Goal: Task Accomplishment & Management: Use online tool/utility

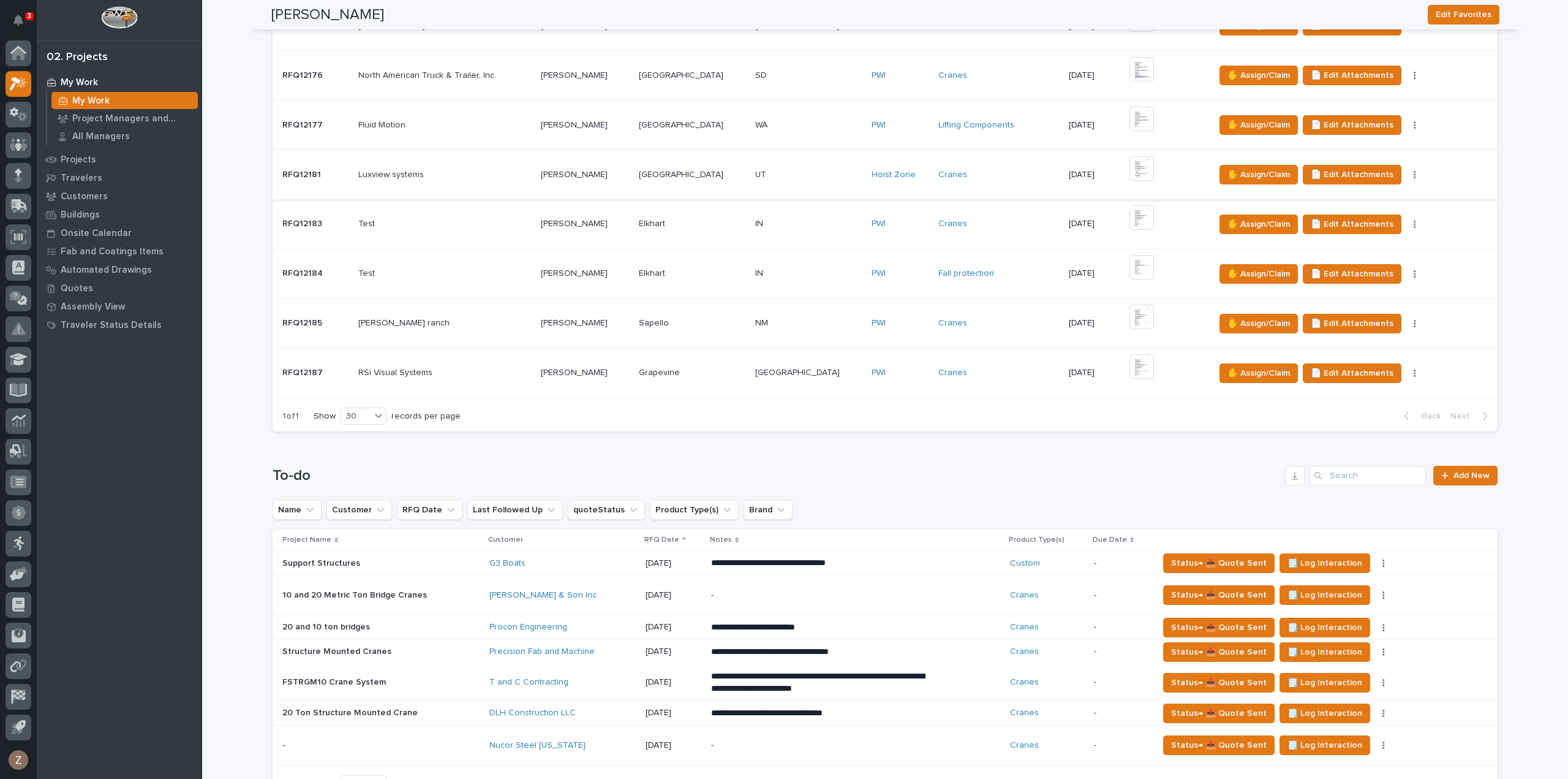
scroll to position [368, 0]
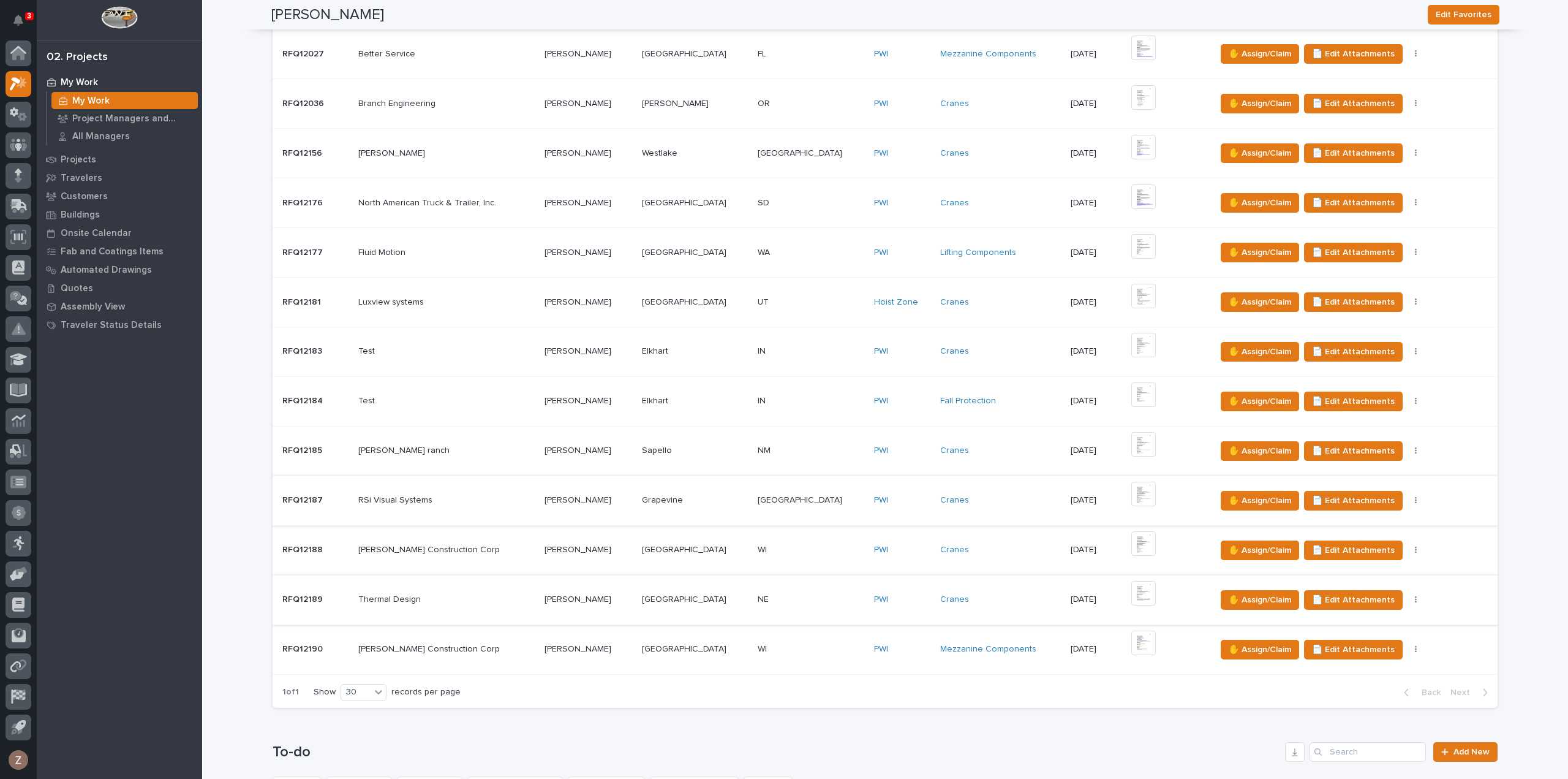
click at [1131, 584] on img at bounding box center [1143, 593] width 25 height 25
click at [1131, 598] on img at bounding box center [1143, 593] width 25 height 25
click at [1131, 531] on img at bounding box center [1143, 543] width 25 height 25
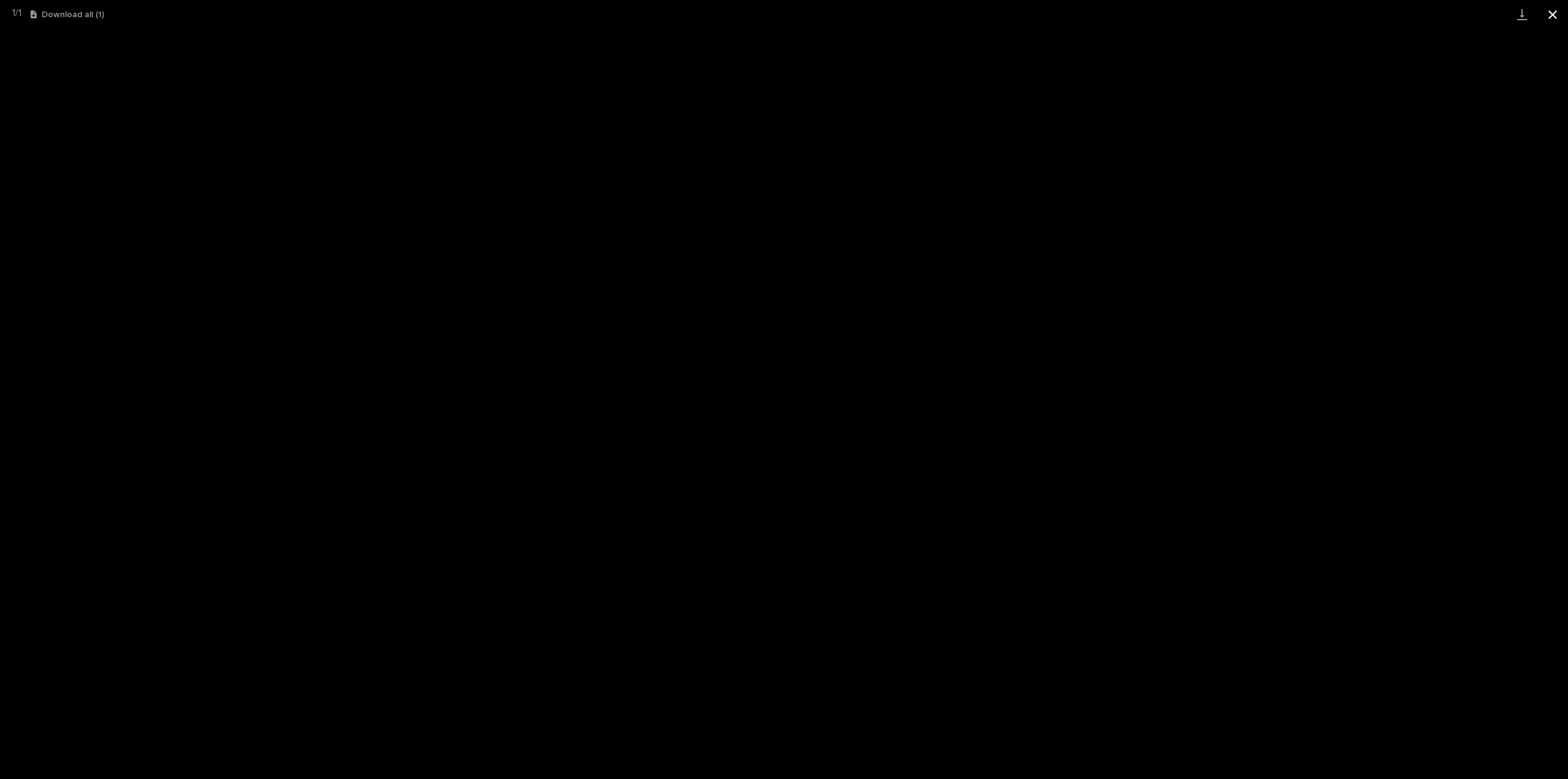
click at [1554, 13] on button "Close gallery" at bounding box center [1553, 14] width 31 height 29
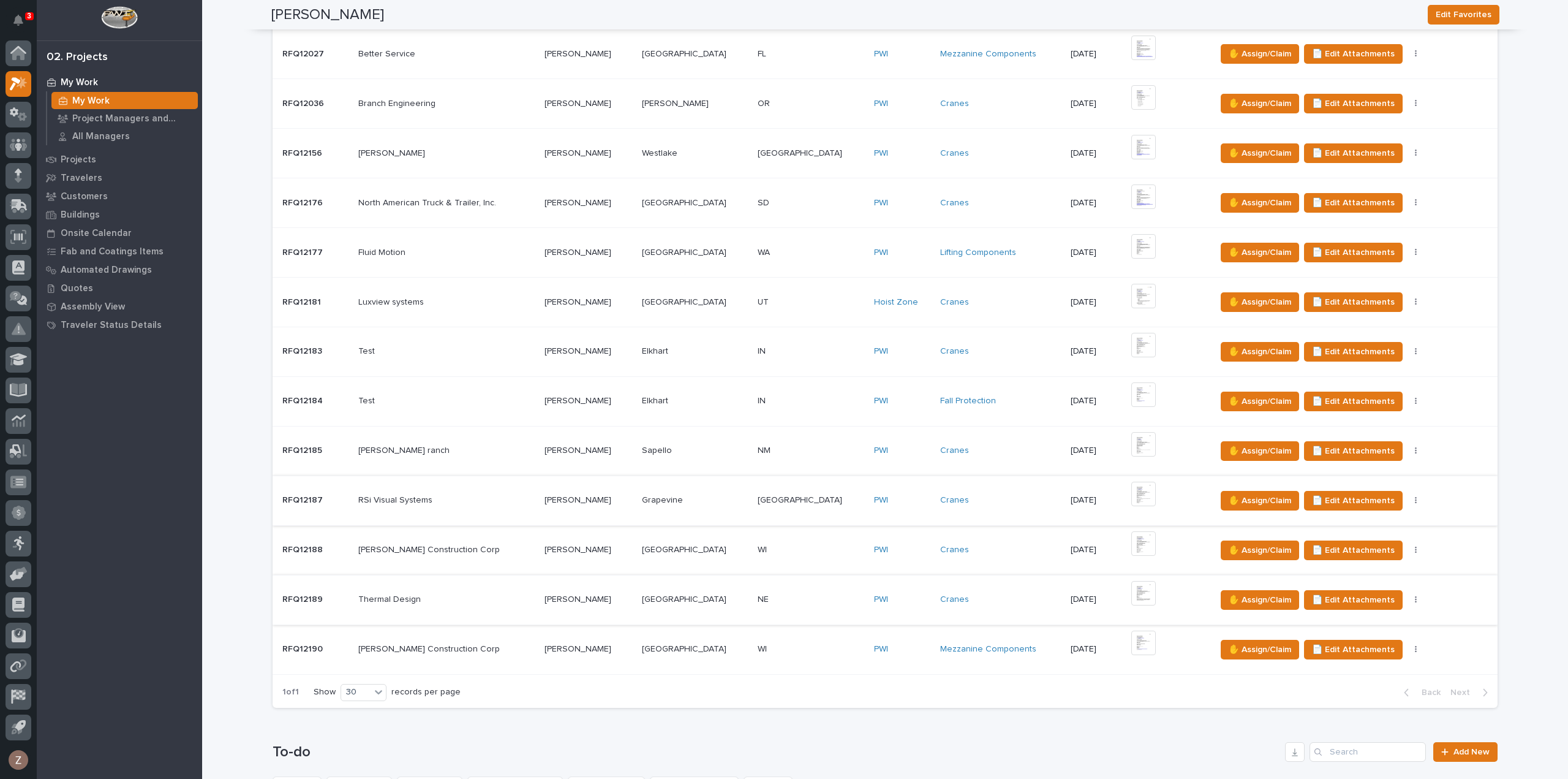
click at [1131, 491] on img at bounding box center [1143, 494] width 25 height 25
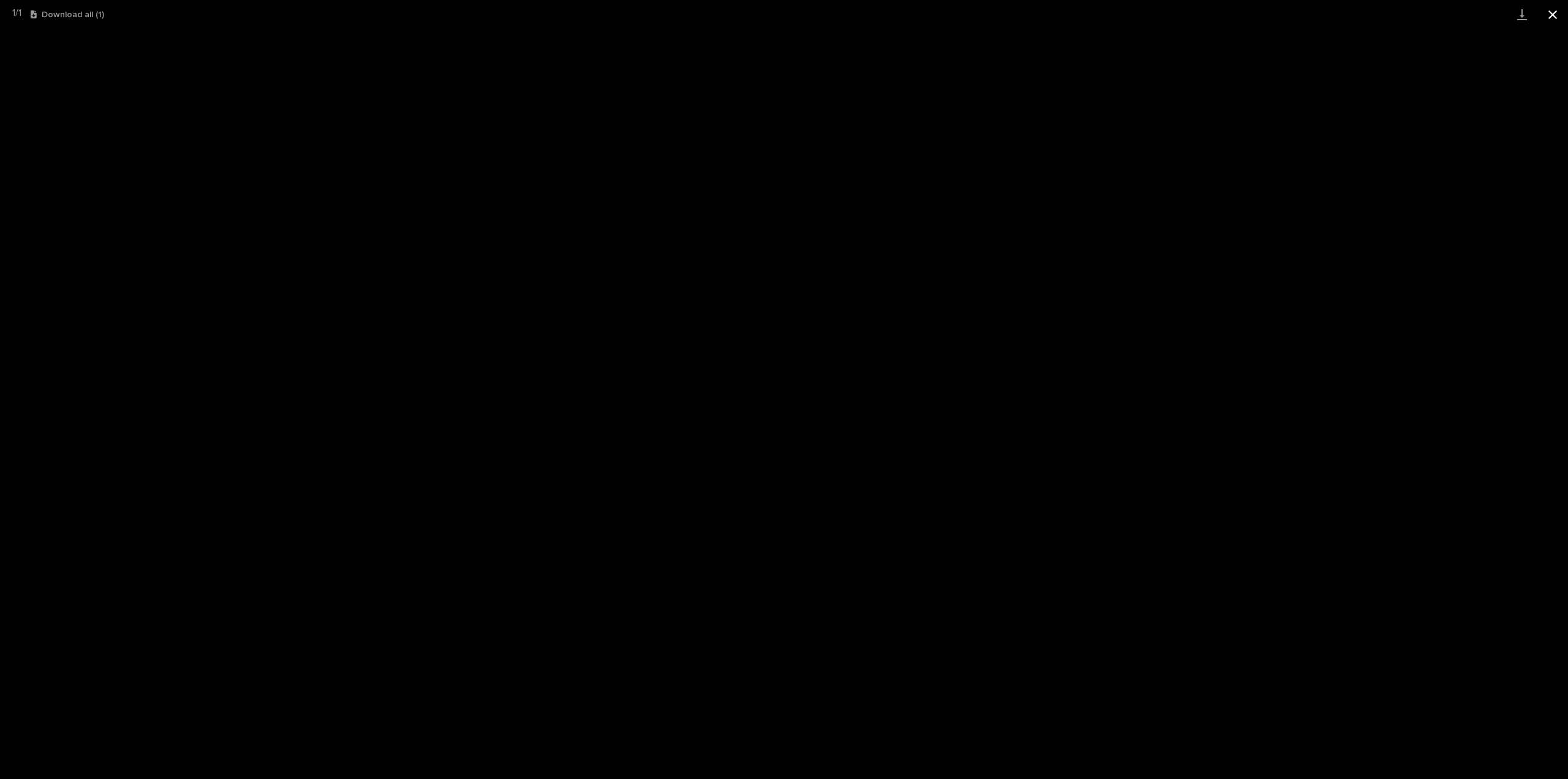
click at [1554, 5] on button "Close gallery" at bounding box center [1553, 14] width 31 height 29
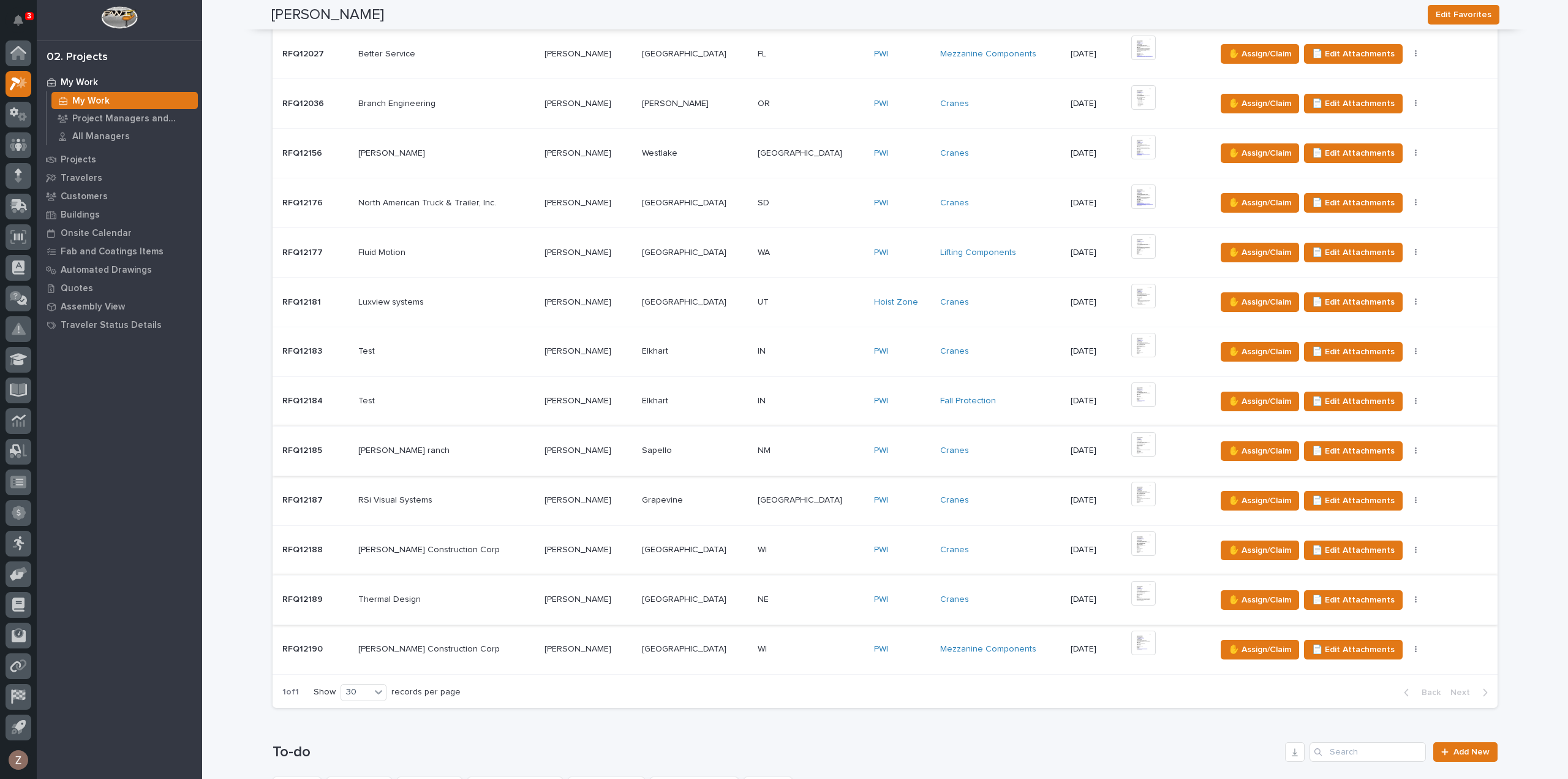
click at [1131, 441] on img at bounding box center [1143, 443] width 25 height 25
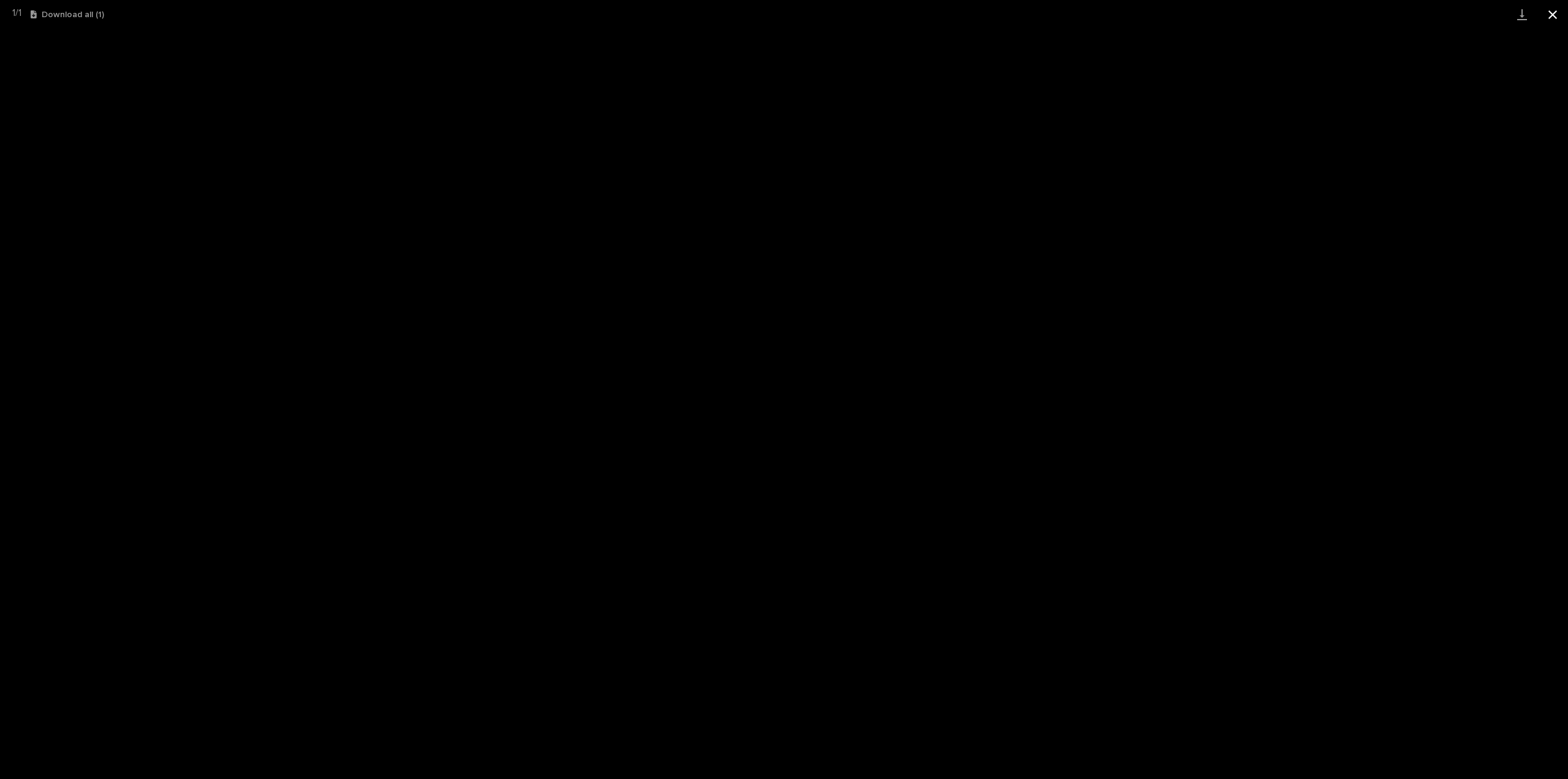
click at [1547, 8] on button "Close gallery" at bounding box center [1553, 14] width 31 height 29
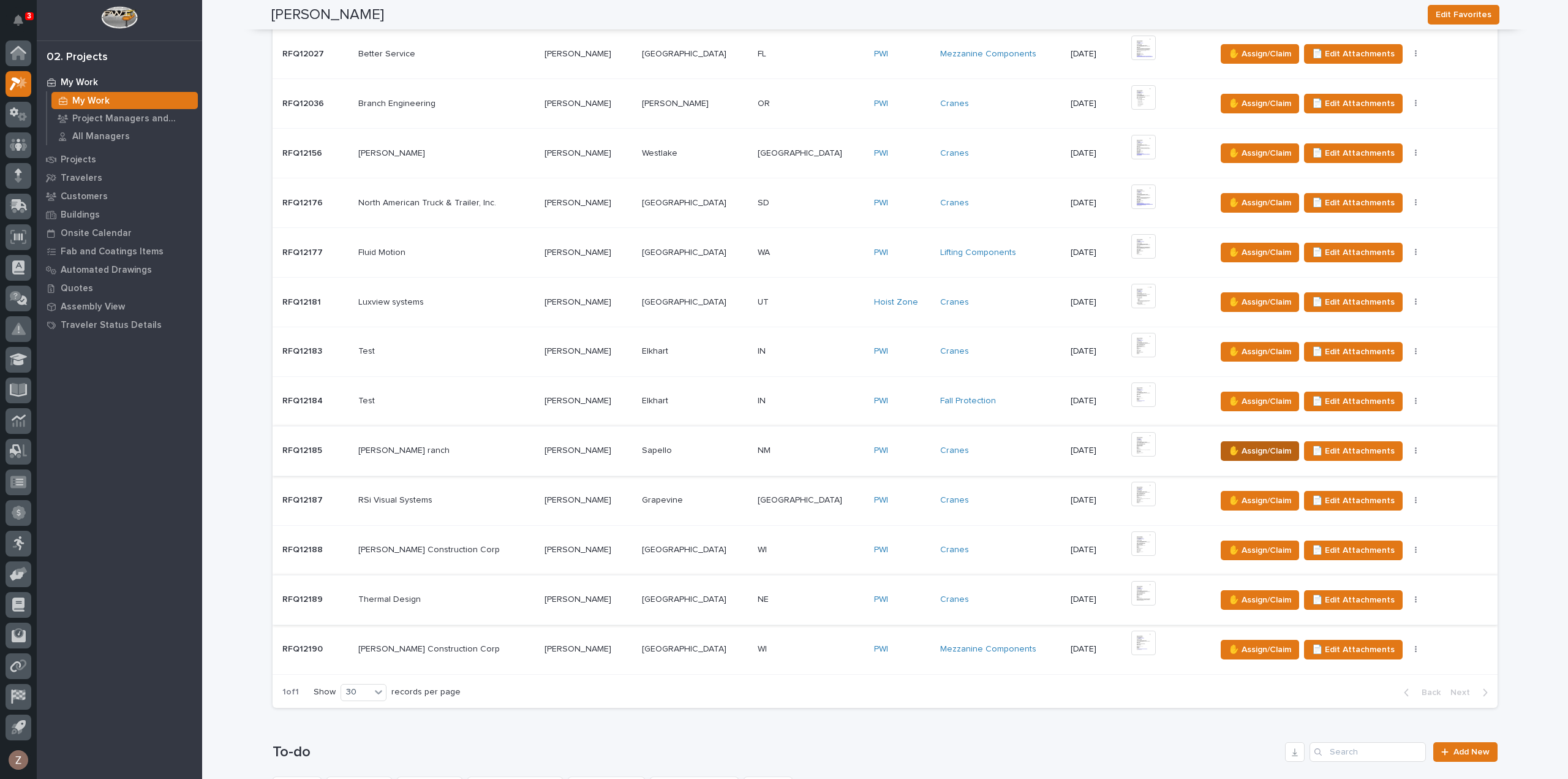
click at [1221, 441] on button "✋ Assign/Claim" at bounding box center [1260, 450] width 78 height 20
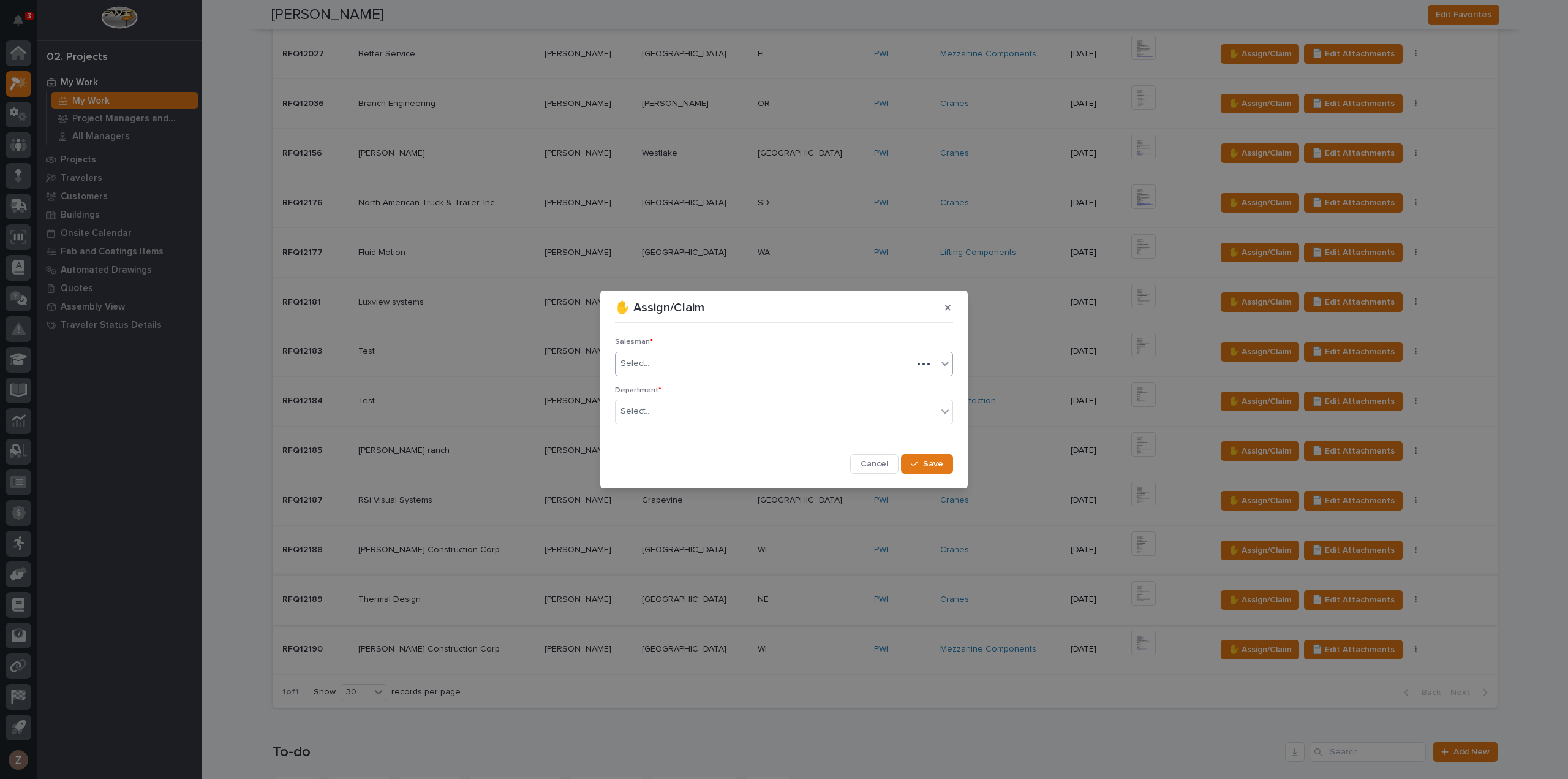
click at [730, 366] on div "Select..." at bounding box center [764, 364] width 297 height 20
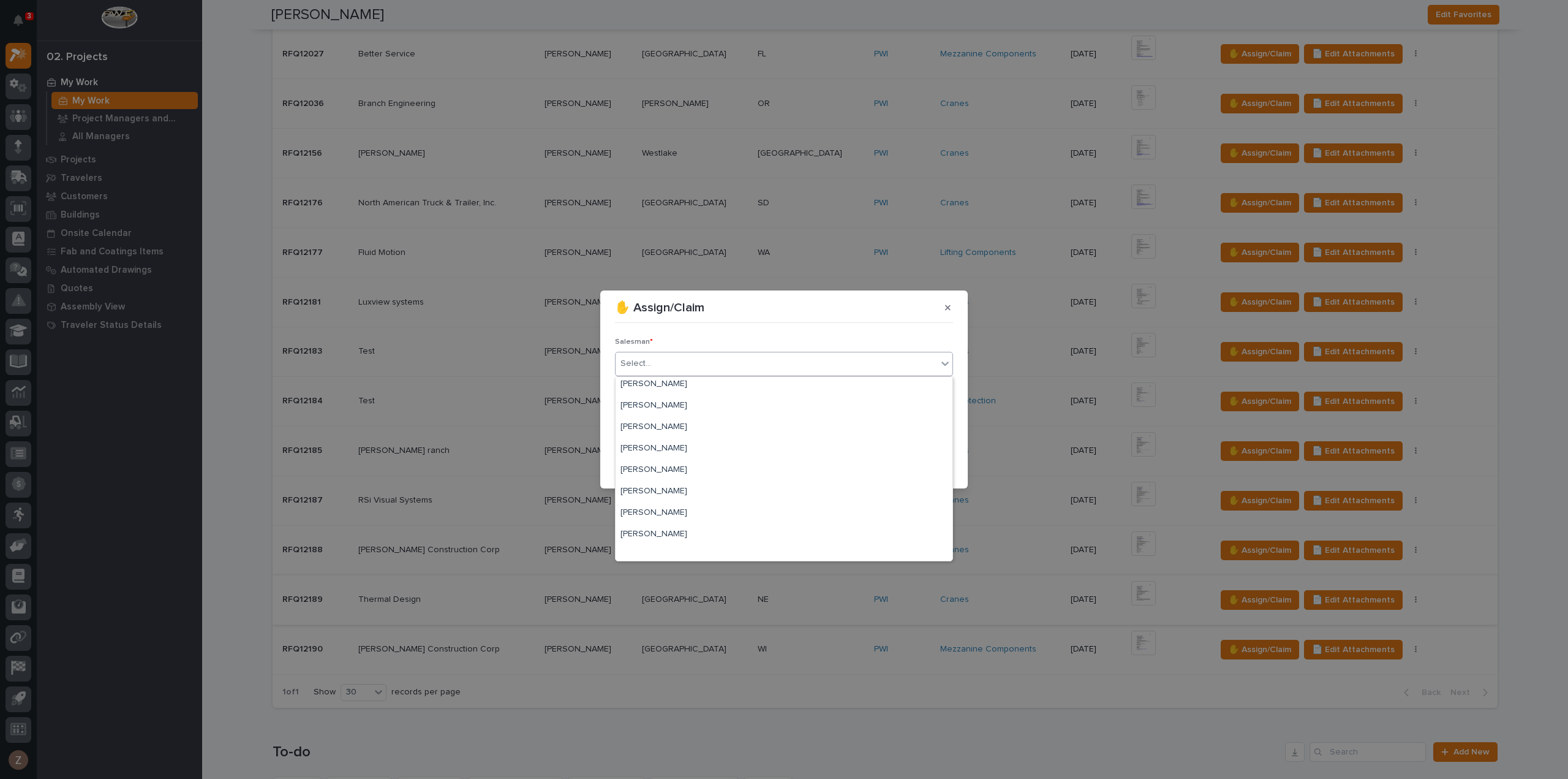
scroll to position [267, 0]
click at [665, 528] on div "[PERSON_NAME]" at bounding box center [784, 528] width 337 height 21
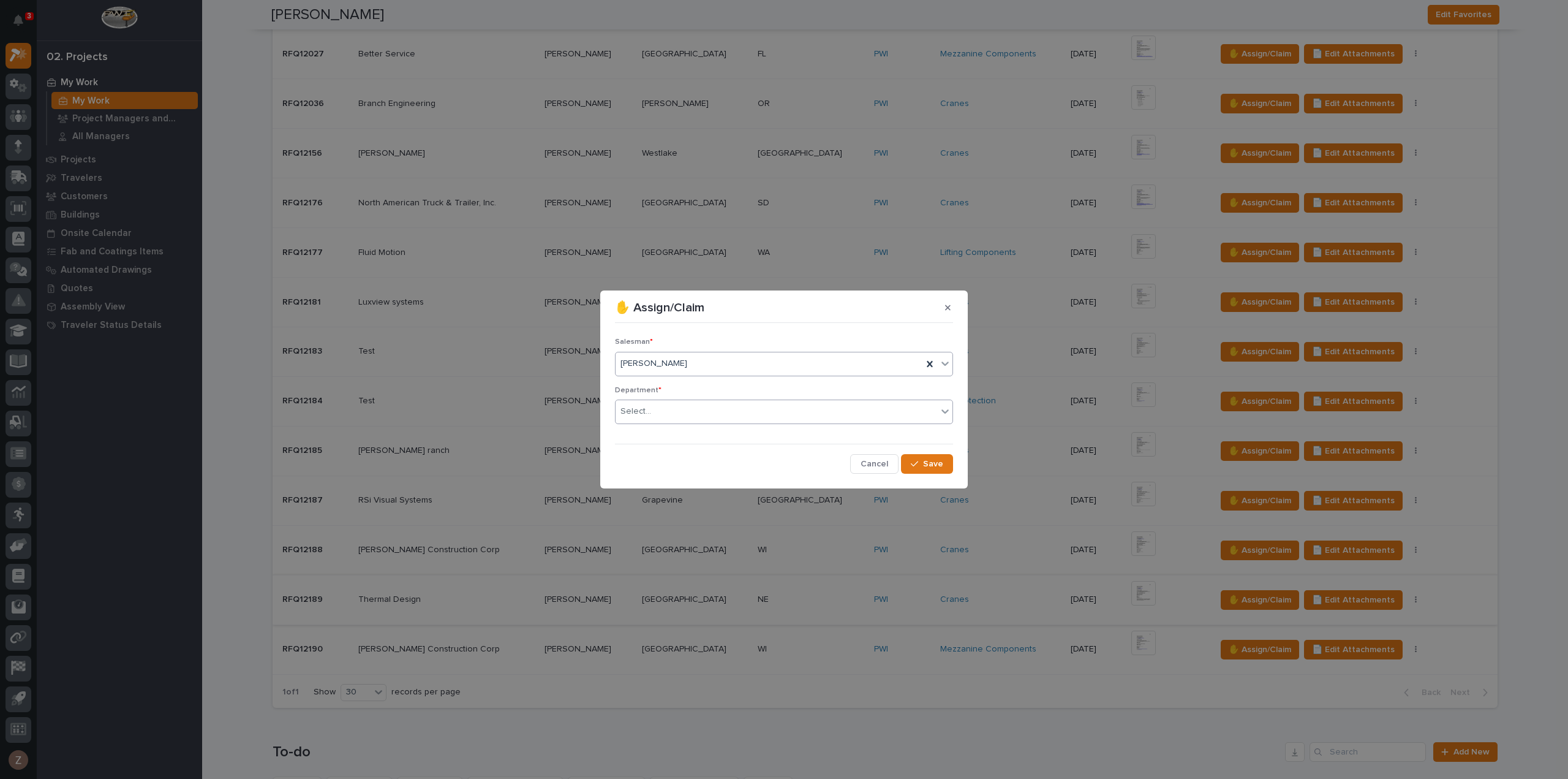
click at [759, 398] on div "Department * Select..." at bounding box center [784, 409] width 338 height 48
click at [725, 406] on div "Select..." at bounding box center [776, 411] width 322 height 20
click at [704, 432] on div "National Sales" at bounding box center [784, 434] width 337 height 21
click at [920, 463] on div "button" at bounding box center [917, 464] width 12 height 8
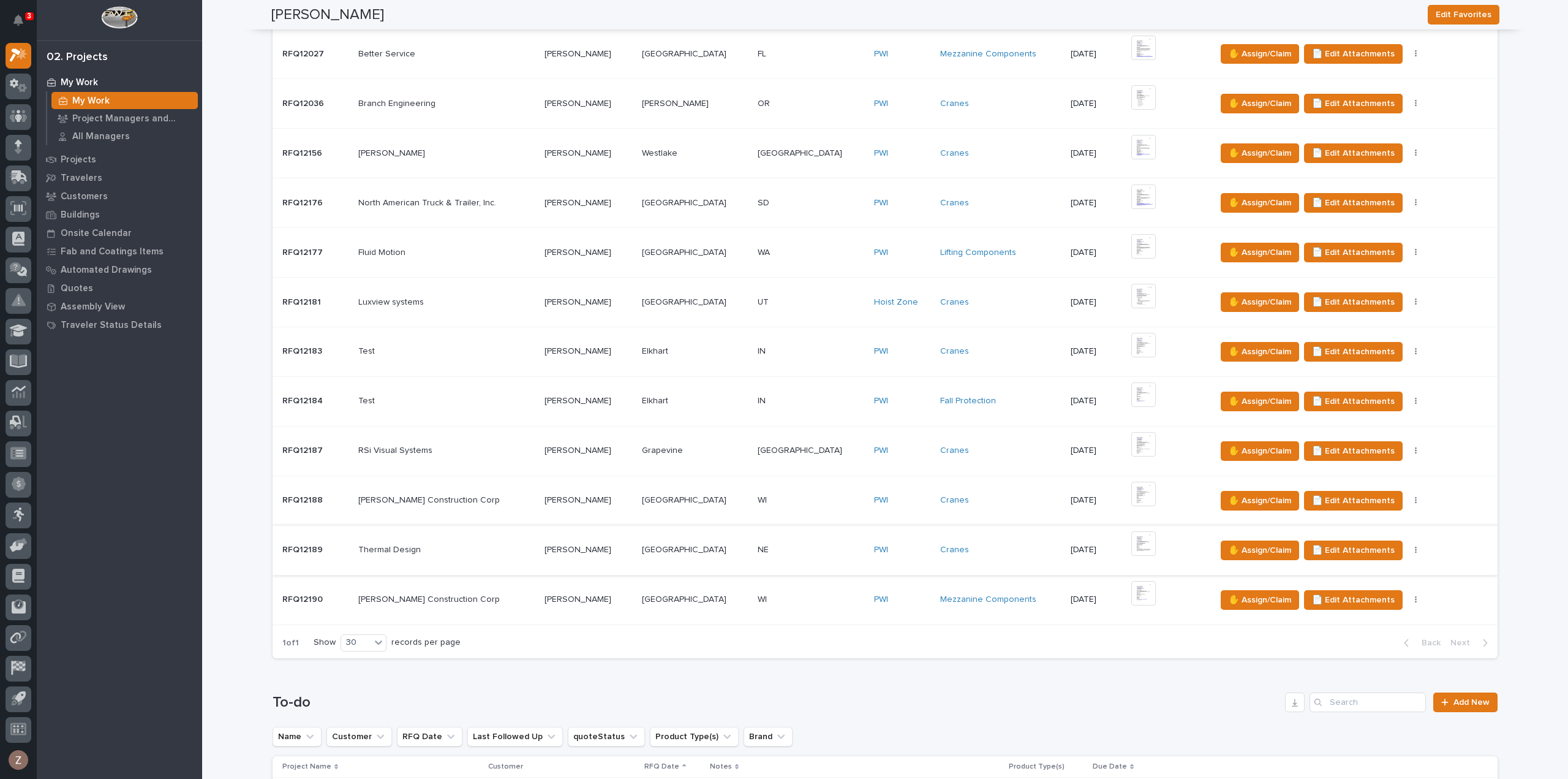
scroll to position [0, 0]
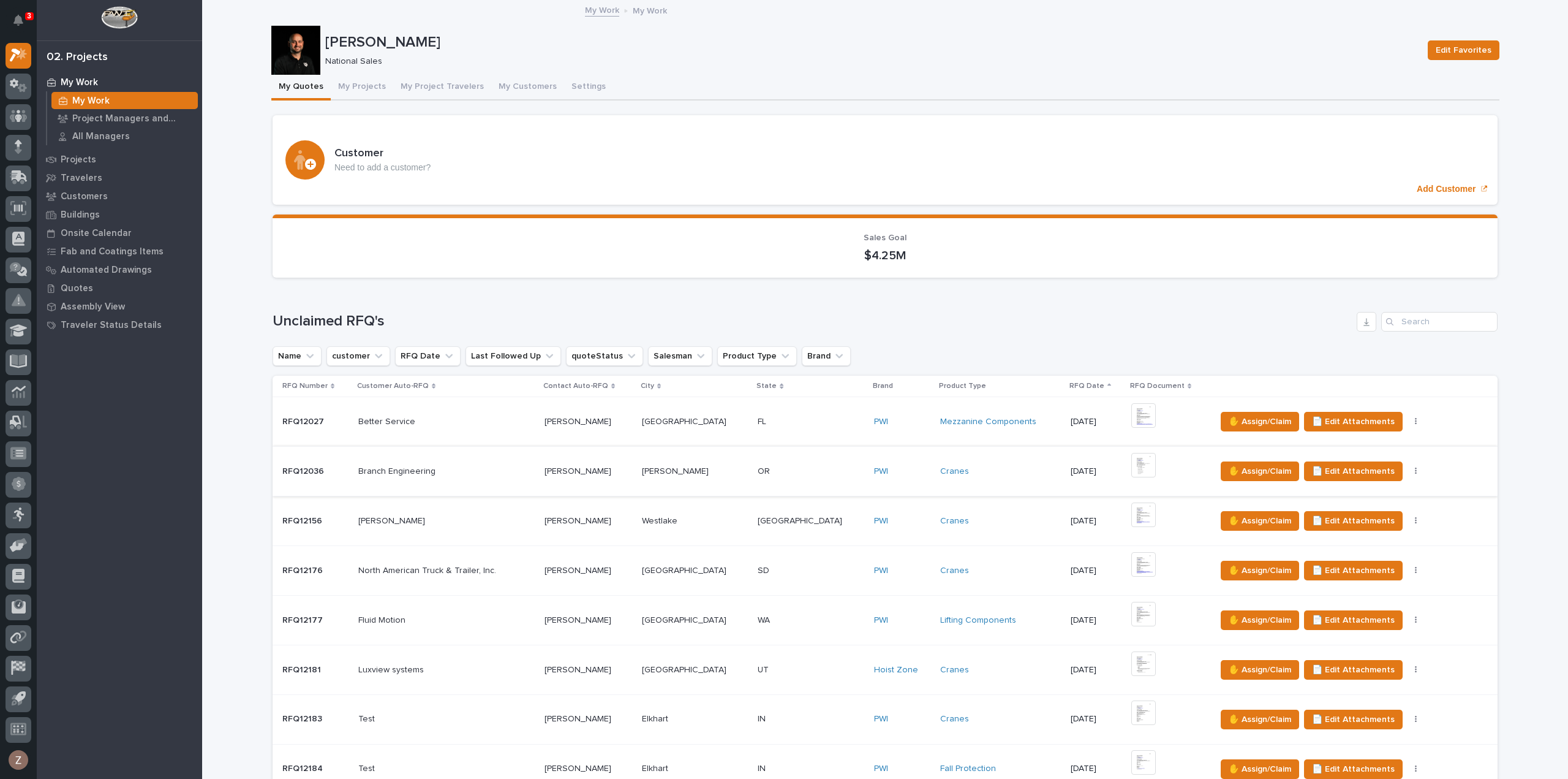
click at [1131, 463] on img at bounding box center [1143, 465] width 25 height 25
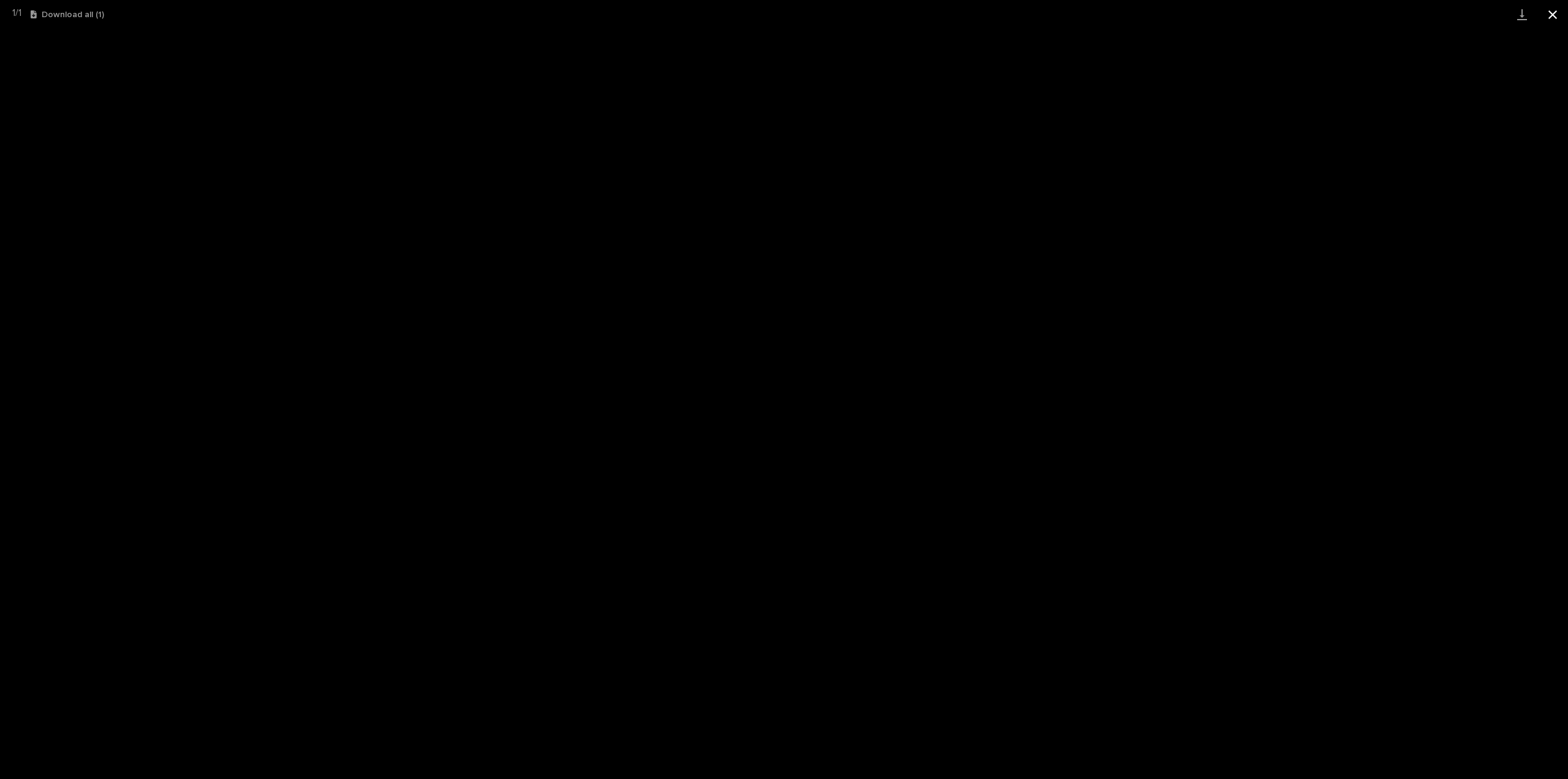
click at [1549, 14] on button "Close gallery" at bounding box center [1553, 14] width 31 height 29
